Goal: Transaction & Acquisition: Purchase product/service

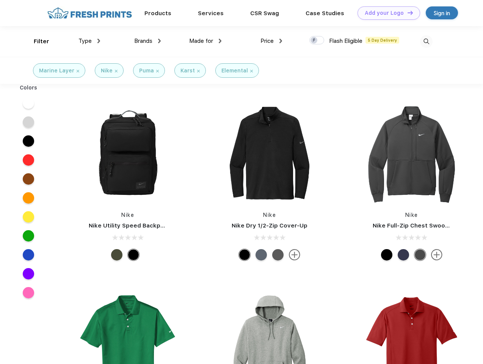
click at [386, 13] on link "Add your Logo Design Tool" at bounding box center [388, 12] width 63 height 13
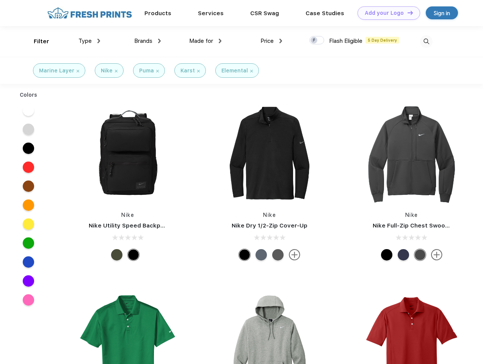
click at [0, 0] on div "Design Tool" at bounding box center [0, 0] width 0 height 0
click at [407, 13] on link "Add your Logo Design Tool" at bounding box center [388, 12] width 63 height 13
click at [36, 41] on div "Filter" at bounding box center [42, 41] width 16 height 9
click at [89, 41] on span "Type" at bounding box center [84, 41] width 13 height 7
click at [147, 41] on span "Brands" at bounding box center [143, 41] width 18 height 7
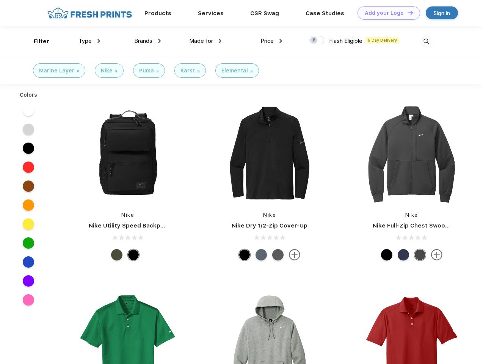
click at [205, 41] on span "Made for" at bounding box center [201, 41] width 24 height 7
click at [271, 41] on span "Price" at bounding box center [266, 41] width 13 height 7
click at [317, 41] on div at bounding box center [316, 40] width 15 height 8
click at [314, 41] on input "checkbox" at bounding box center [311, 38] width 5 height 5
click at [426, 41] on img at bounding box center [426, 41] width 13 height 13
